Goal: Task Accomplishment & Management: Use online tool/utility

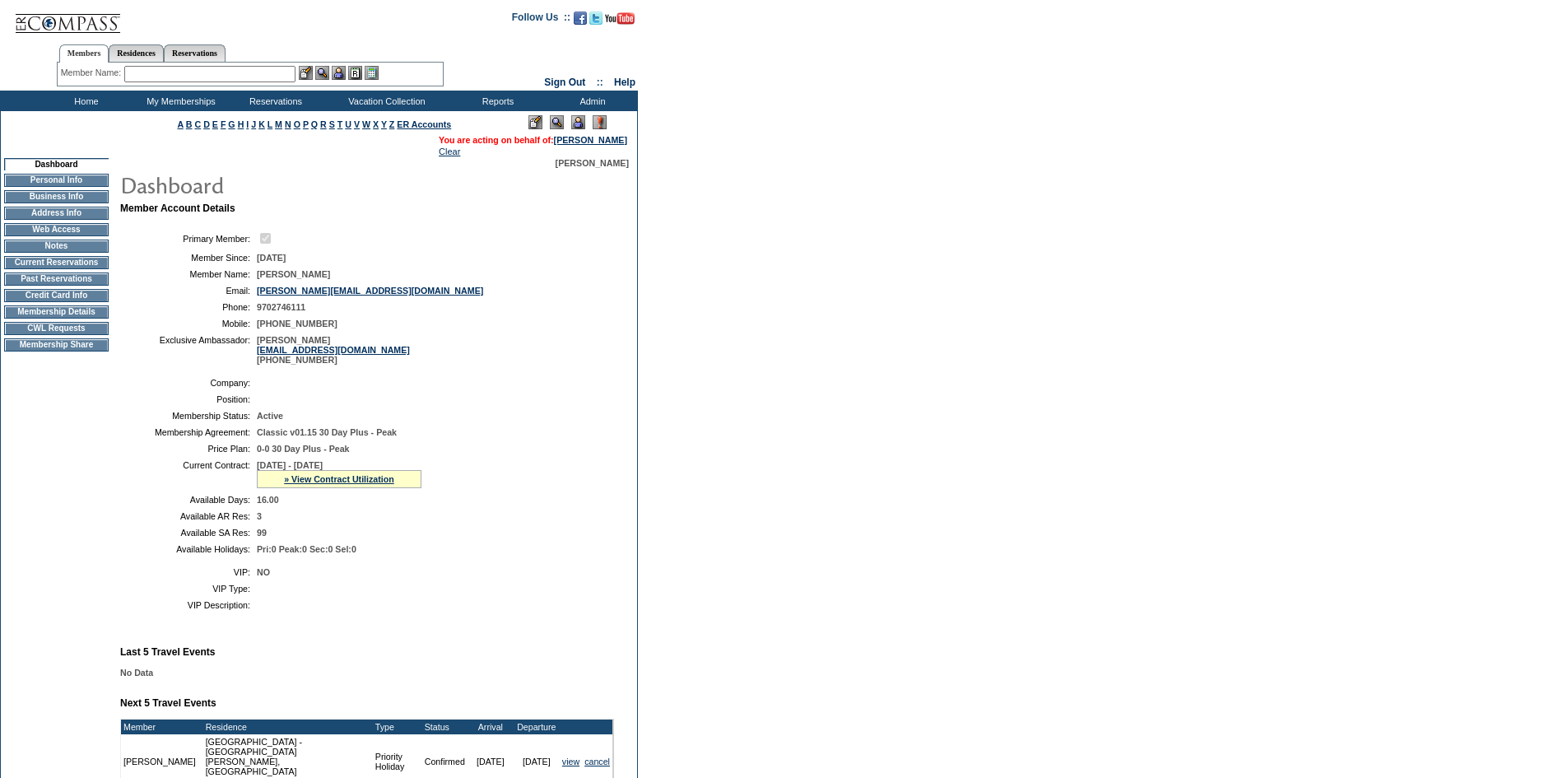
click at [150, 74] on input "text" at bounding box center [210, 74] width 171 height 17
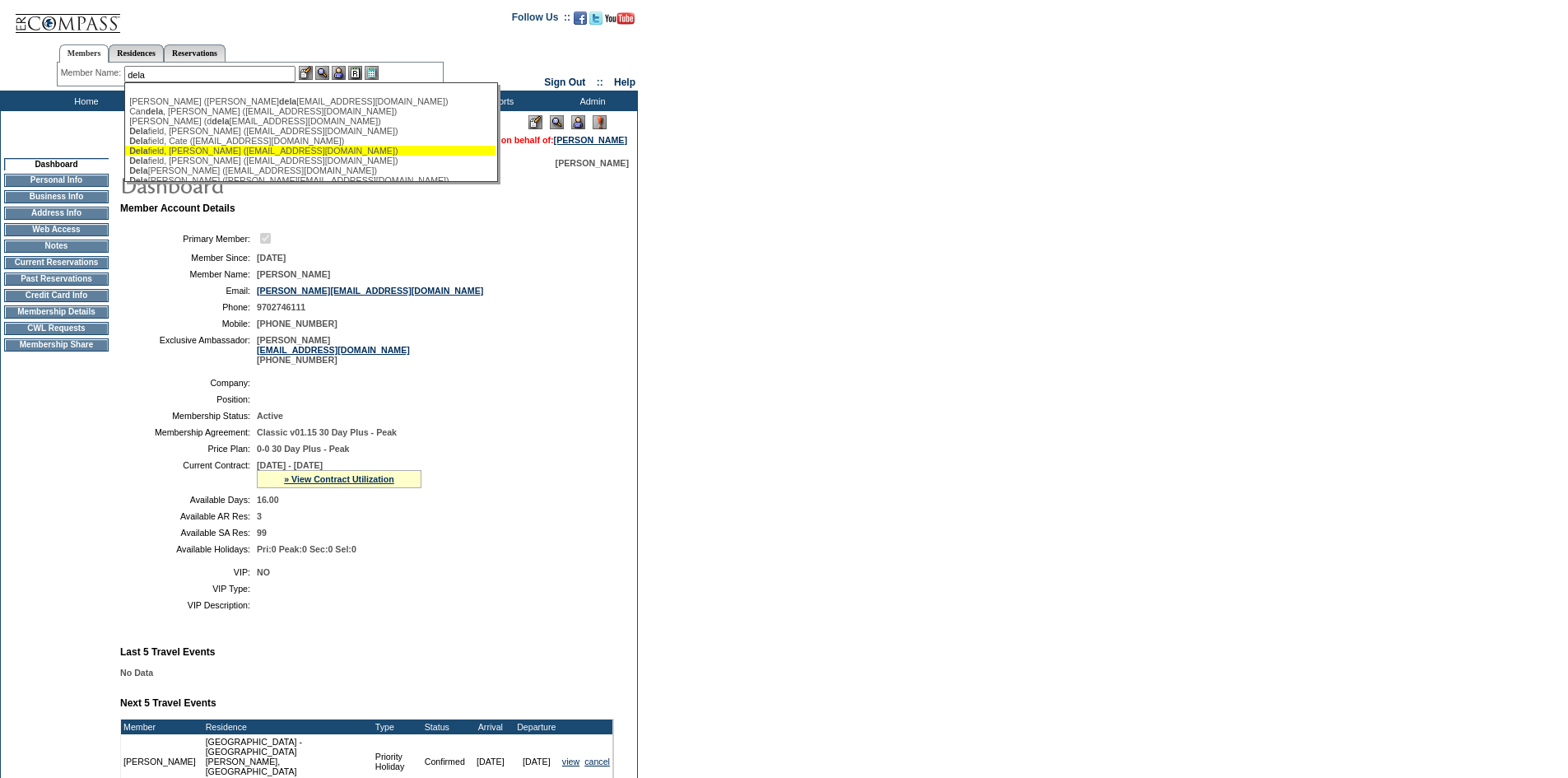
click at [259, 153] on div "Dela field, [PERSON_NAME] ([EMAIL_ADDRESS][DOMAIN_NAME])" at bounding box center [310, 150] width 362 height 10
type input "[PERSON_NAME] ([EMAIL_ADDRESS][DOMAIN_NAME])"
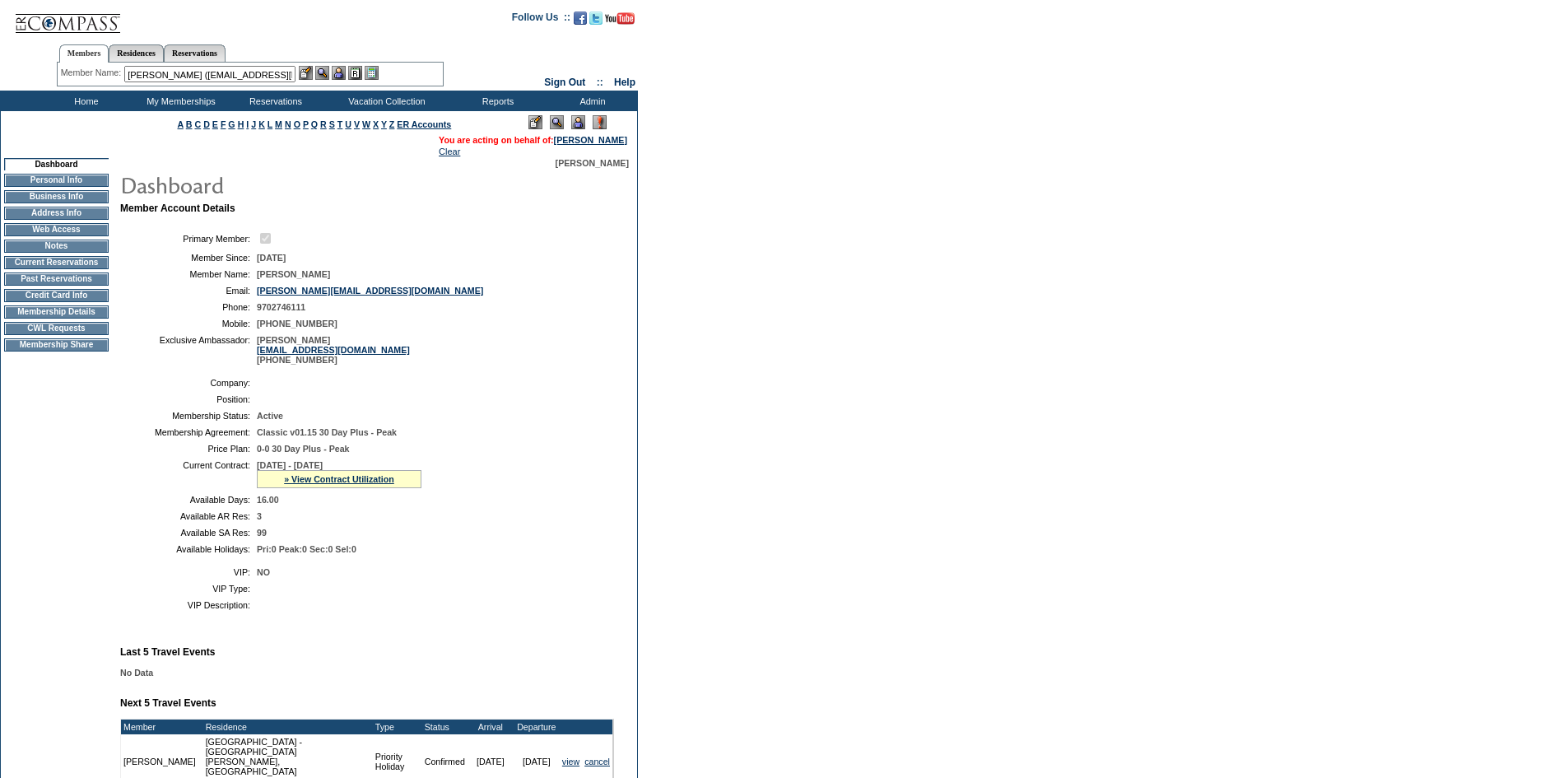
click at [342, 72] on img at bounding box center [339, 73] width 14 height 14
click at [557, 119] on img at bounding box center [557, 122] width 14 height 14
click at [54, 335] on td "CWL Requests" at bounding box center [56, 329] width 105 height 13
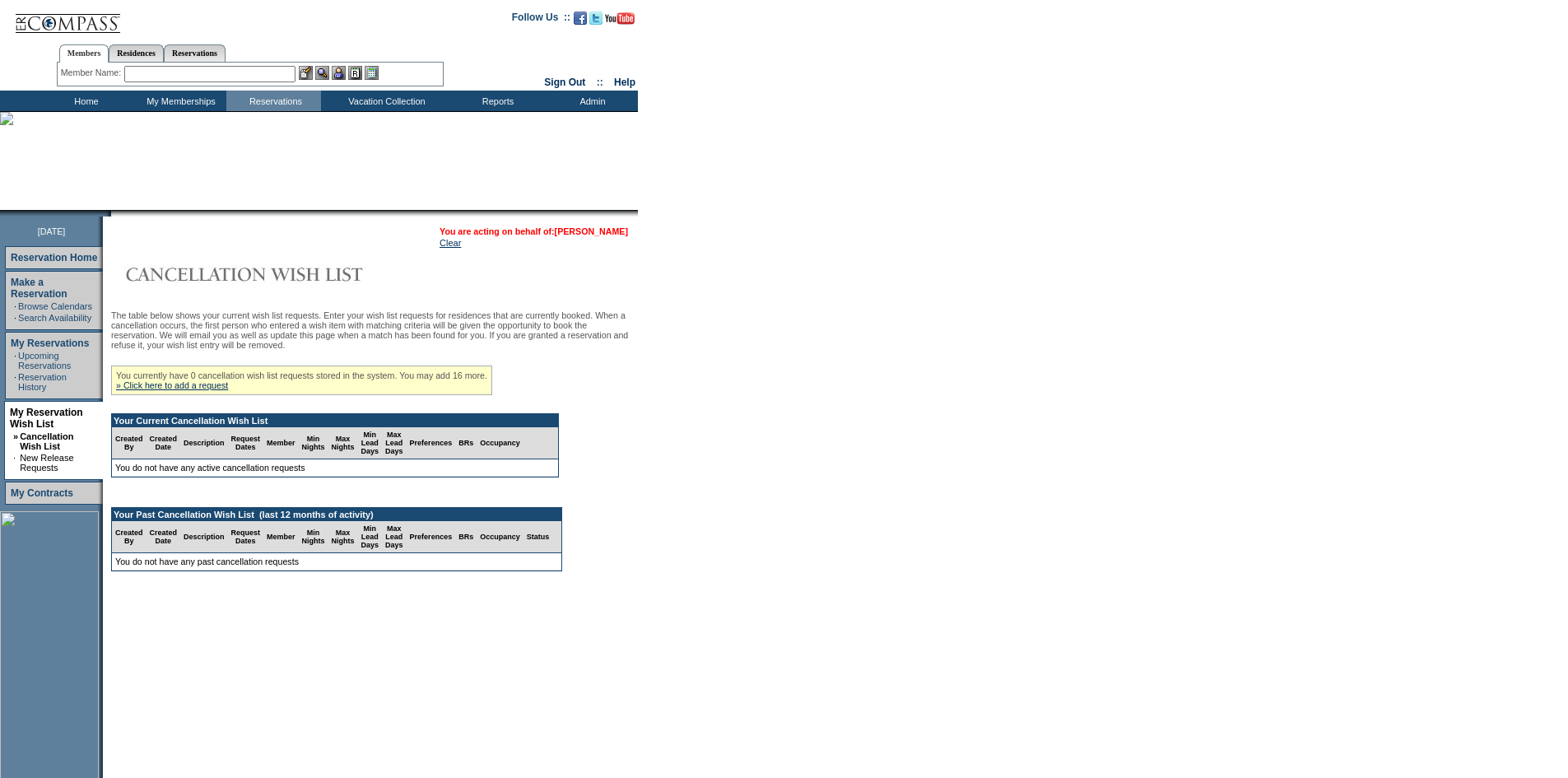
click at [572, 231] on link "[PERSON_NAME]" at bounding box center [591, 231] width 73 height 10
